Goal: Complete application form

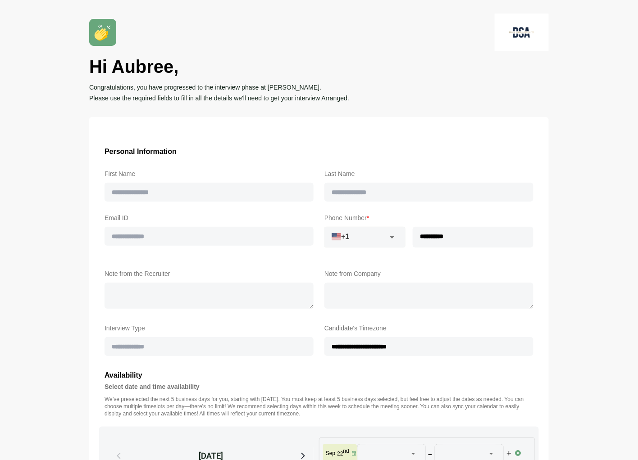
type input "******"
type input "**********"
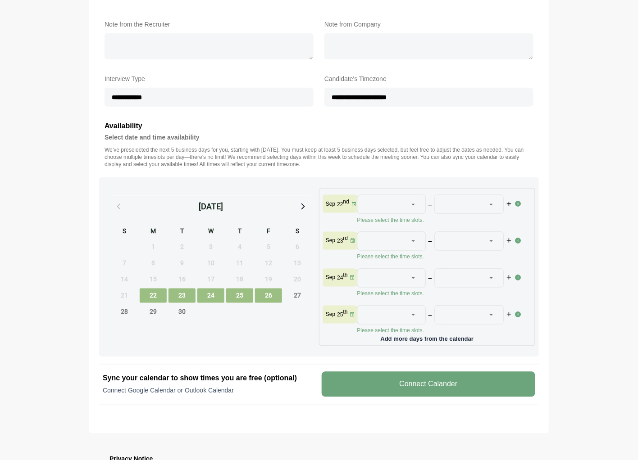
scroll to position [250, 0]
